Goal: Task Accomplishment & Management: Manage account settings

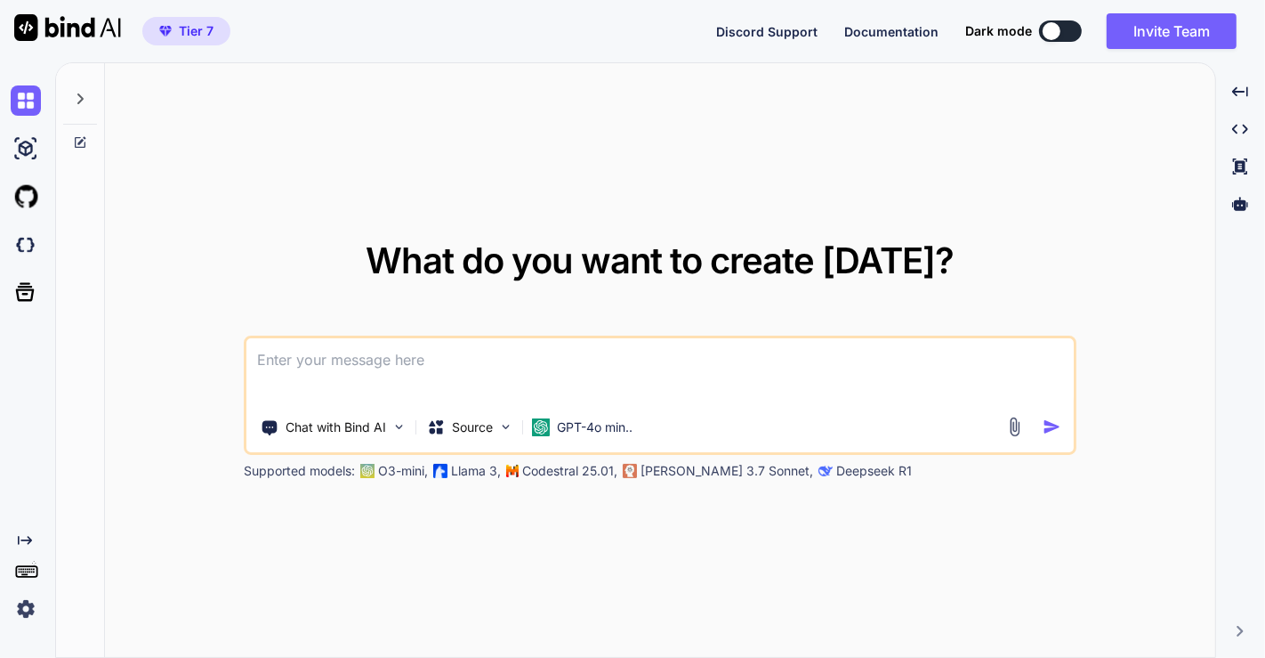
click at [20, 598] on img at bounding box center [26, 608] width 30 height 30
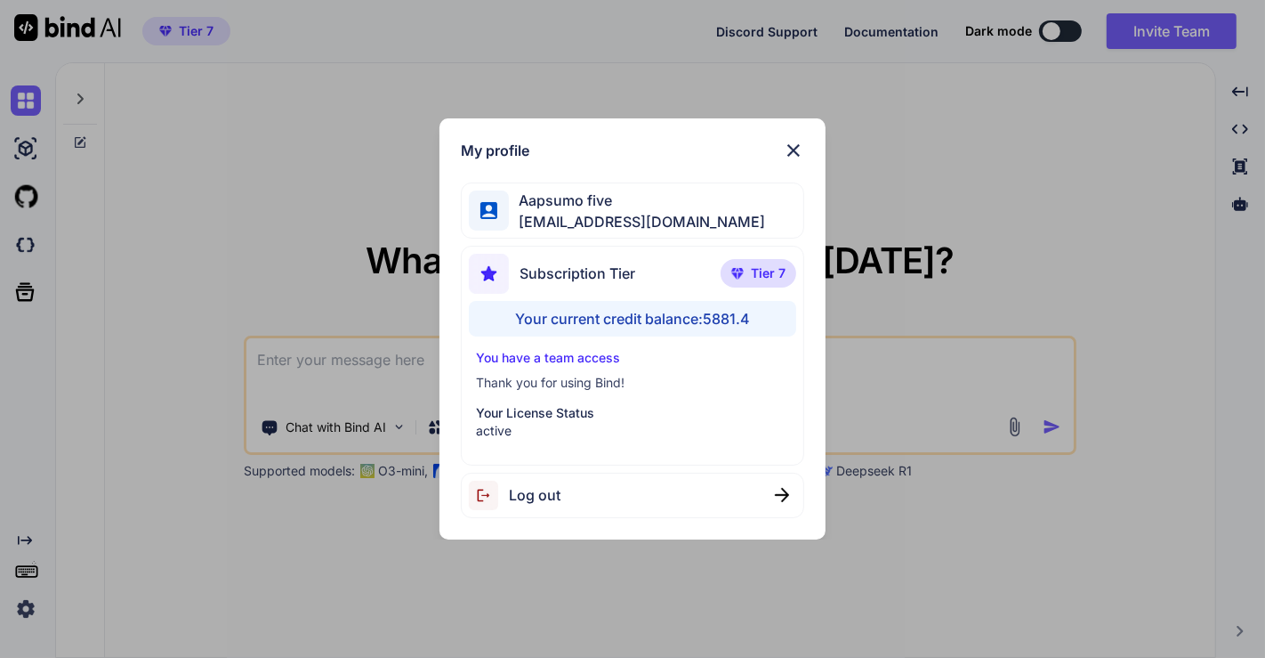
click at [547, 508] on div "Log out" at bounding box center [515, 494] width 92 height 29
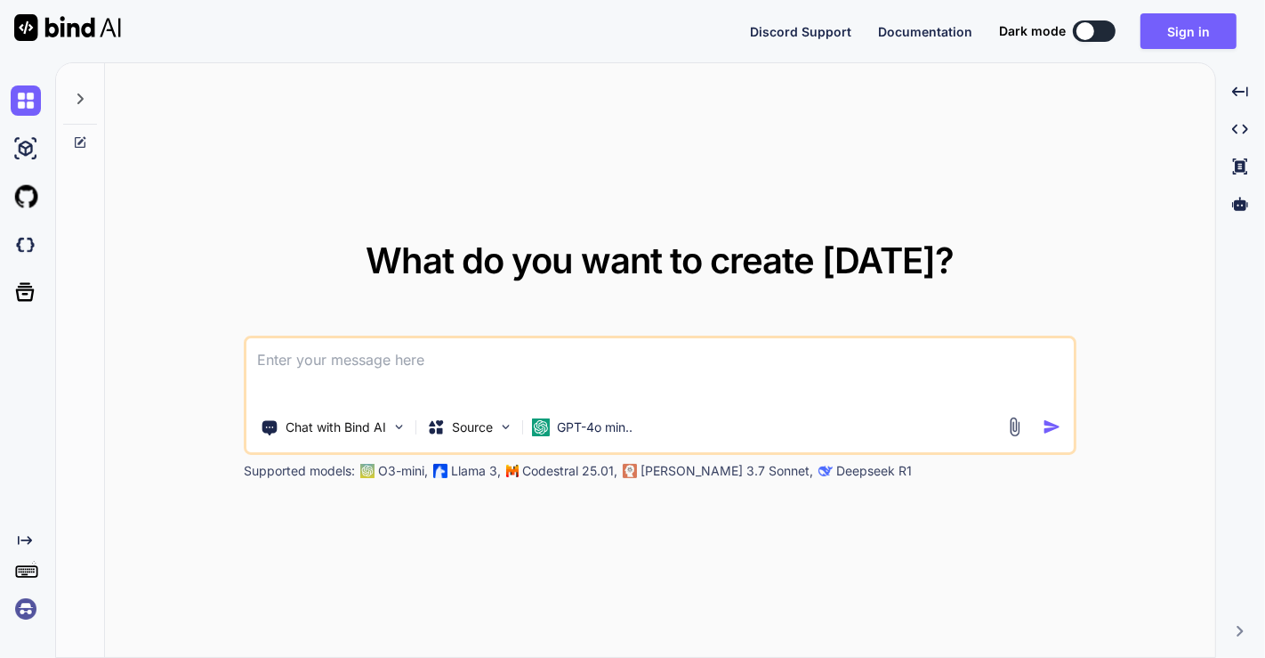
type textarea "x"
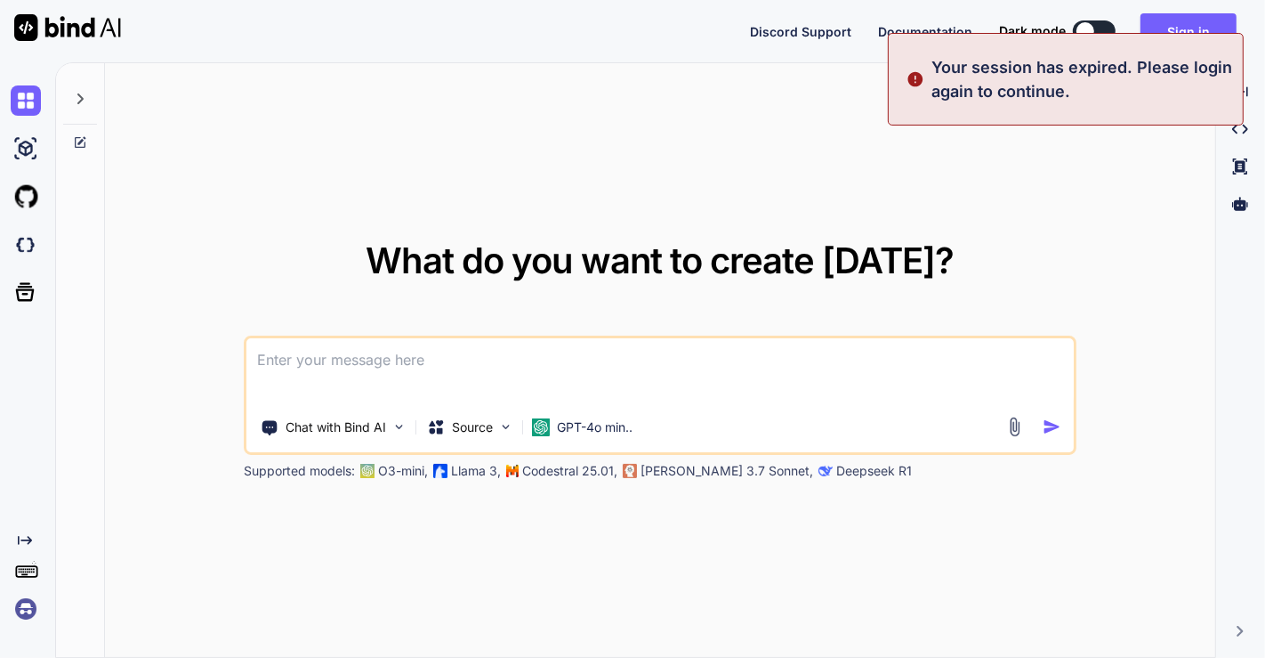
click at [23, 601] on img at bounding box center [26, 608] width 30 height 30
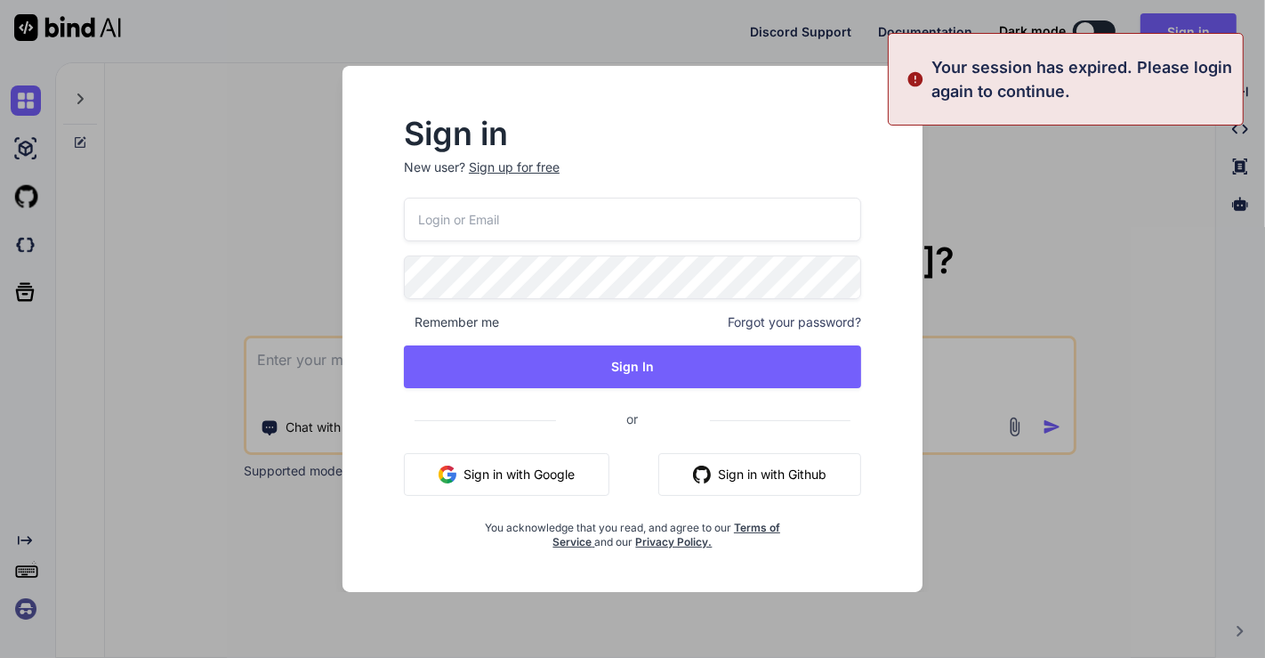
type input "[EMAIL_ADDRESS][DOMAIN_NAME]"
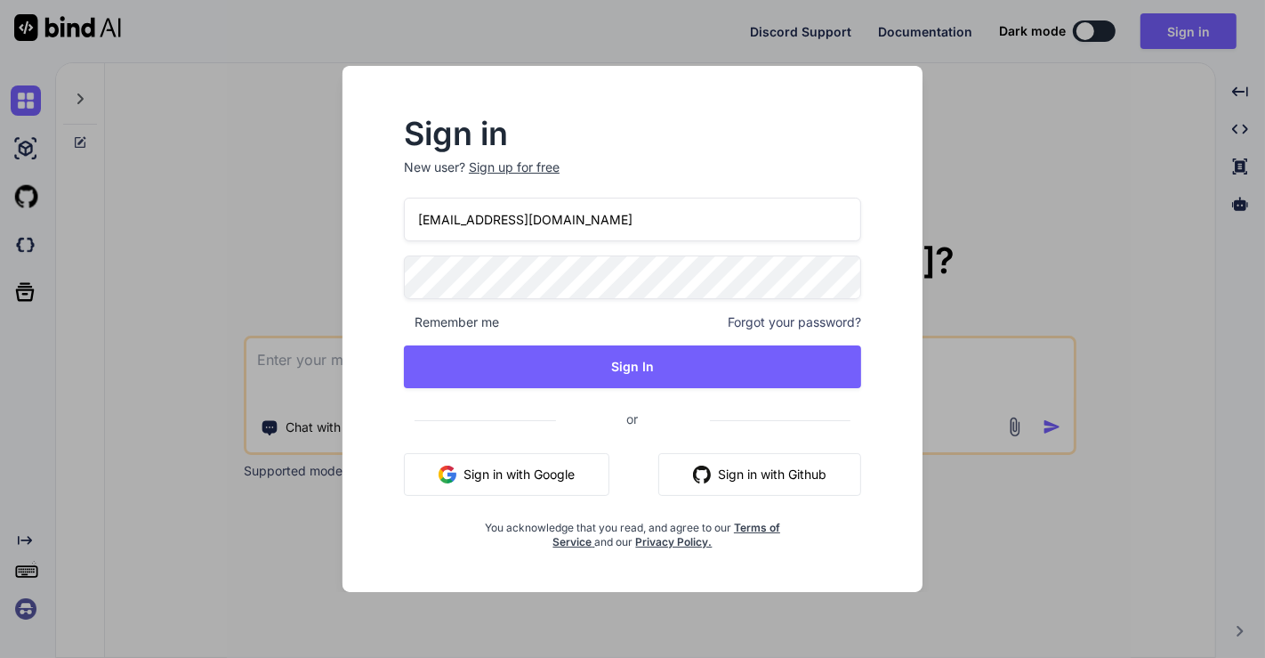
click at [482, 472] on button "Sign in with Google" at bounding box center [507, 474] width 206 height 43
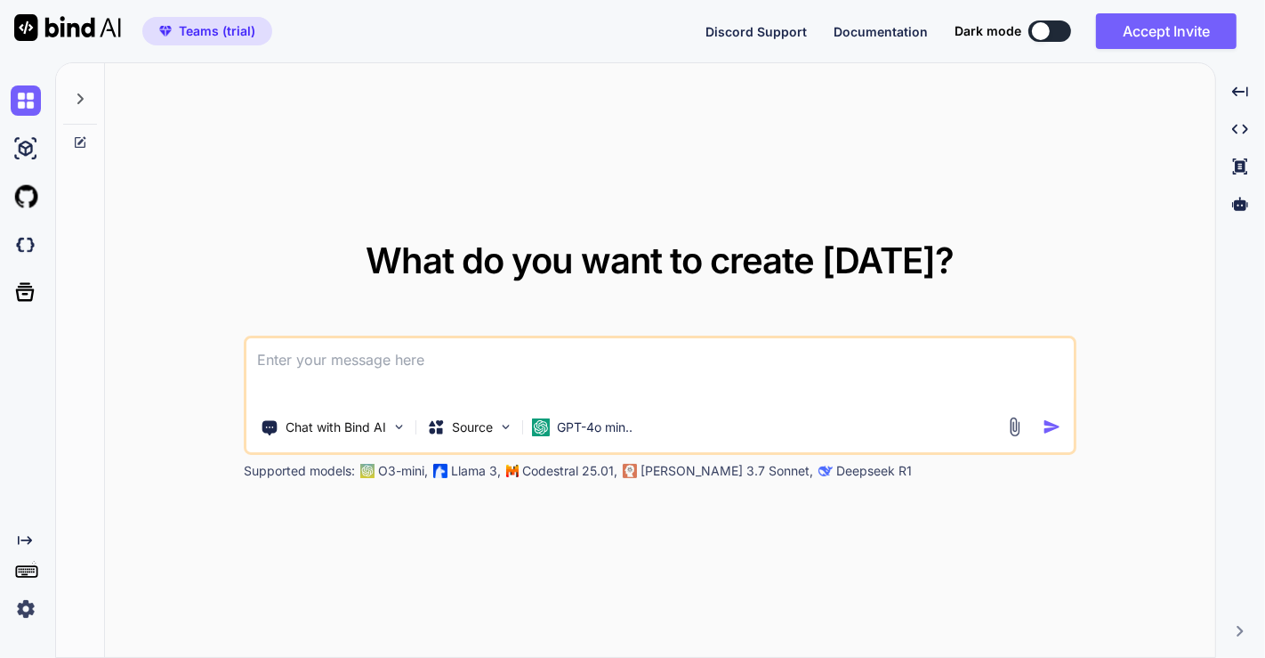
click at [25, 613] on img at bounding box center [26, 608] width 30 height 30
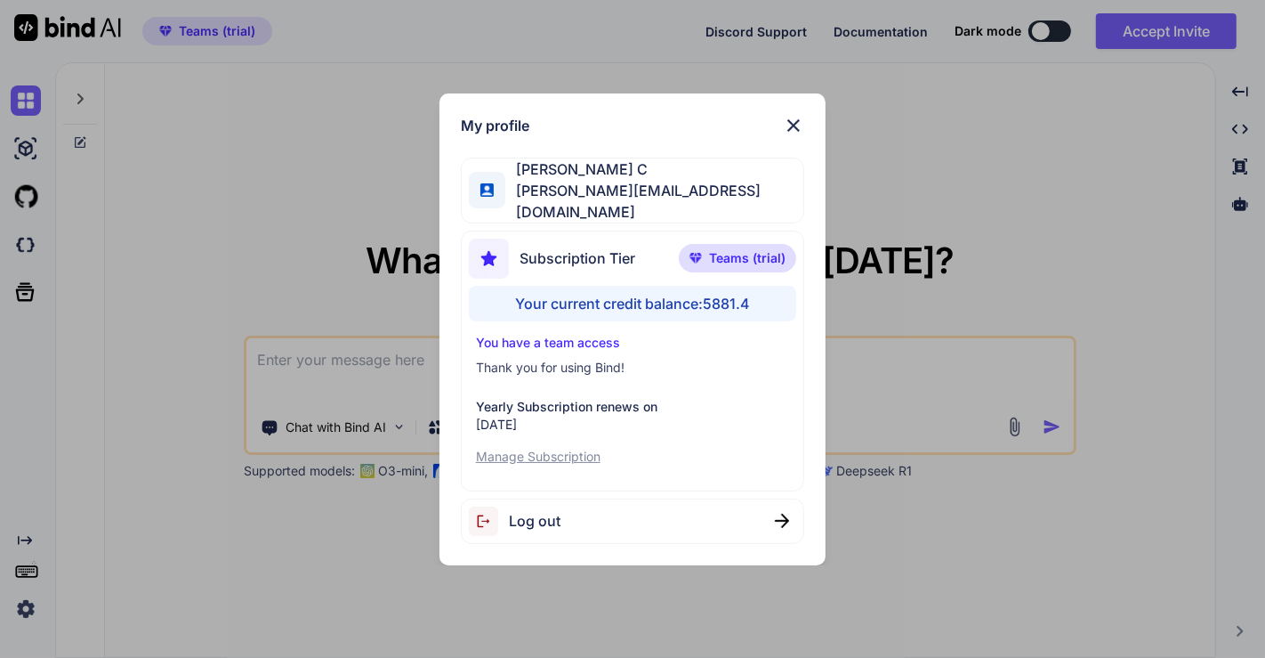
click at [149, 298] on div "My profile Saravanan C [EMAIL_ADDRESS][DOMAIN_NAME] Subscription Tier Teams (tr…" at bounding box center [632, 329] width 1265 height 658
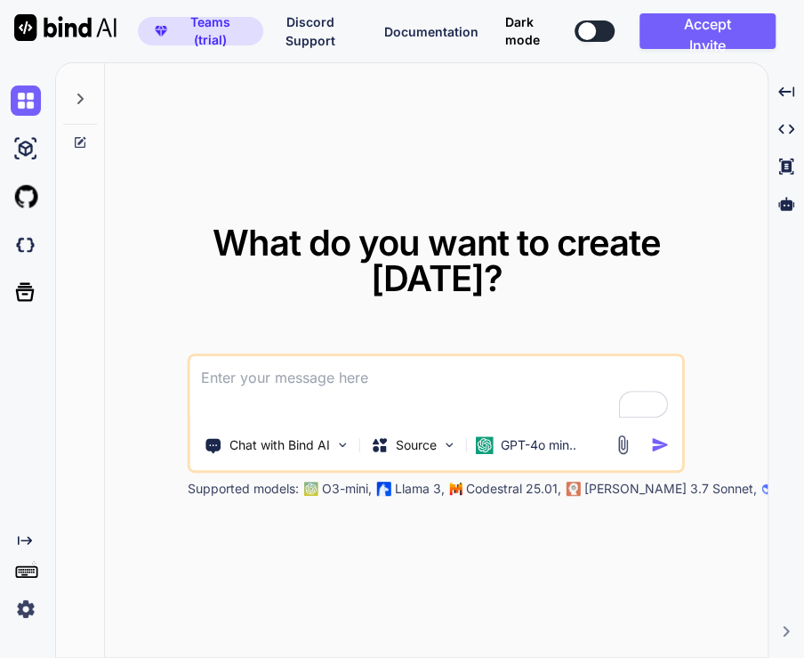
type textarea "x"
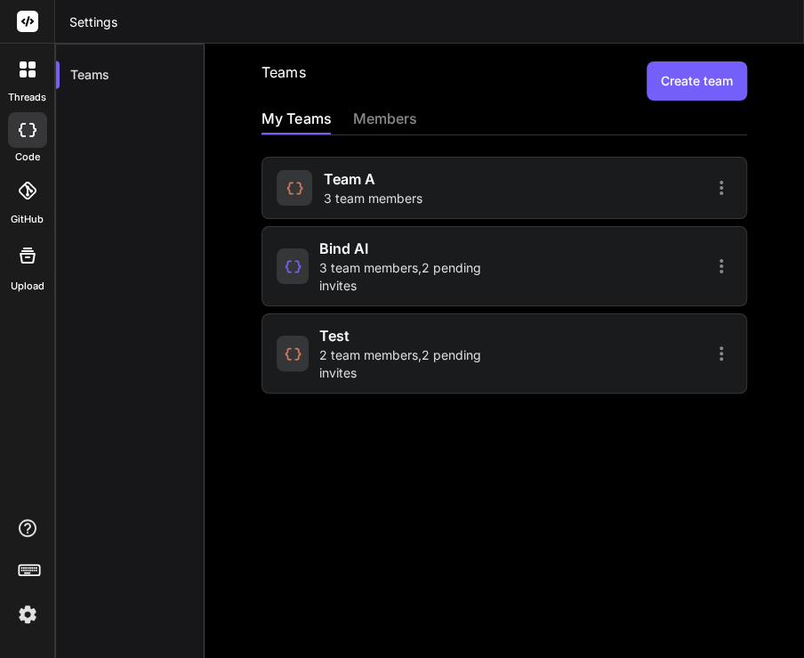
click at [416, 190] on span "3 team members" at bounding box center [372, 199] width 99 height 18
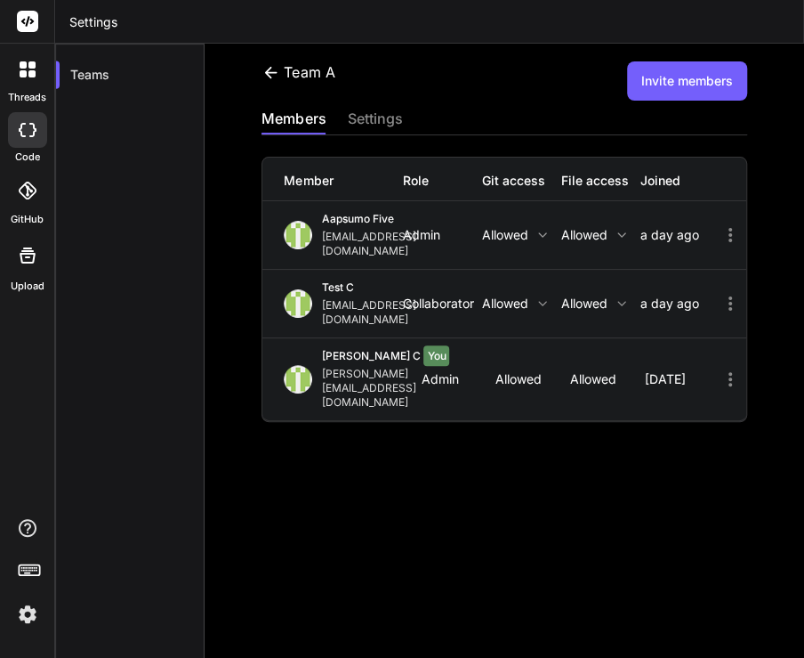
click at [729, 228] on icon at bounding box center [731, 235] width 4 height 14
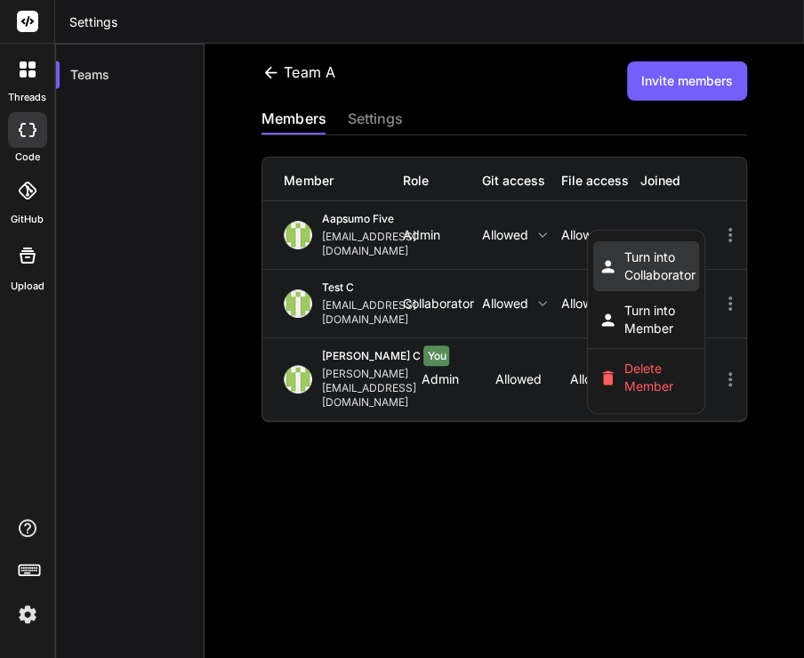
click at [696, 248] on span "Turn into Collaborator" at bounding box center [660, 266] width 71 height 36
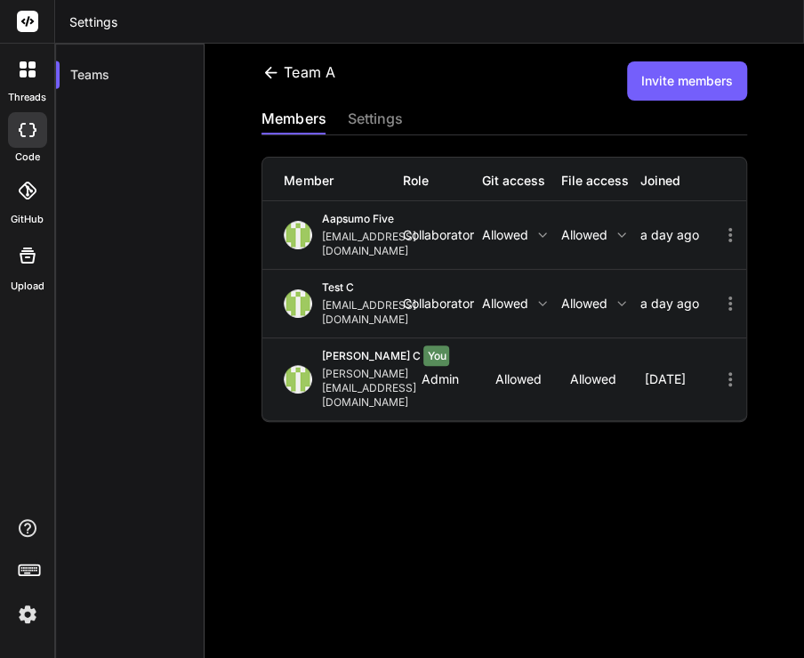
click at [22, 608] on img at bounding box center [27, 614] width 30 height 30
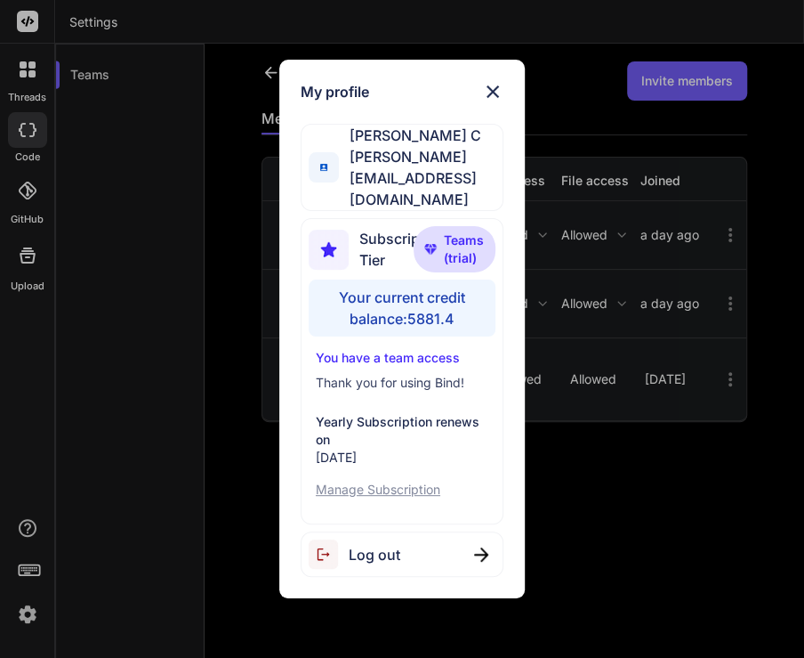
click at [140, 362] on div "My profile Saravanan C [EMAIL_ADDRESS][DOMAIN_NAME] Subscription Tier Teams (tr…" at bounding box center [402, 329] width 804 height 658
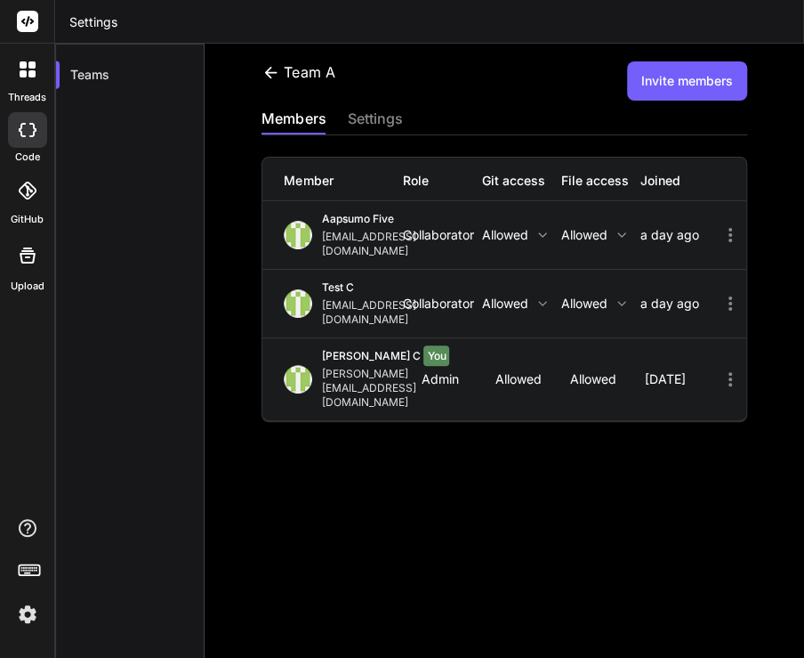
click at [720, 224] on icon at bounding box center [730, 234] width 21 height 21
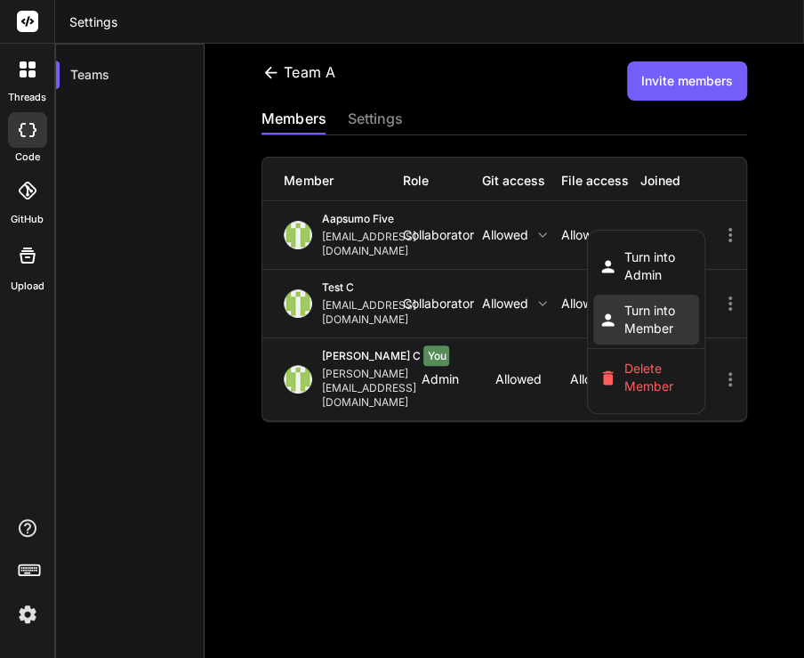
click at [695, 302] on span "Turn into Member" at bounding box center [660, 320] width 70 height 36
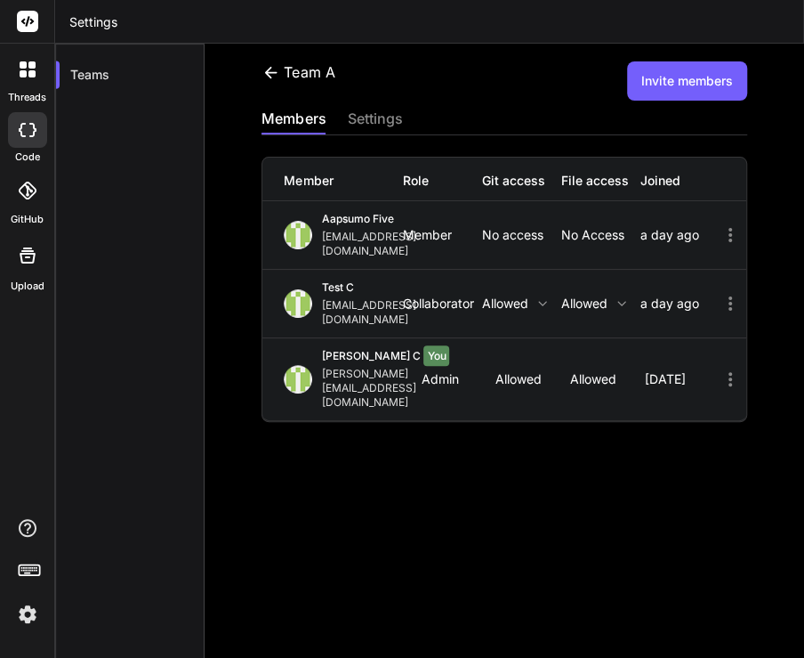
click at [720, 224] on icon at bounding box center [730, 234] width 21 height 21
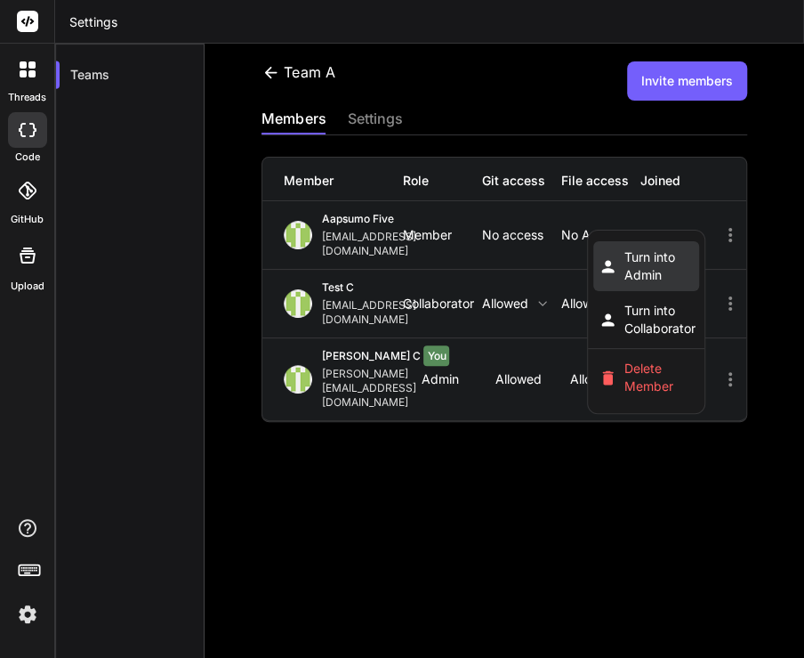
click at [695, 248] on span "Turn into Admin" at bounding box center [660, 266] width 70 height 36
